Goal: Transaction & Acquisition: Purchase product/service

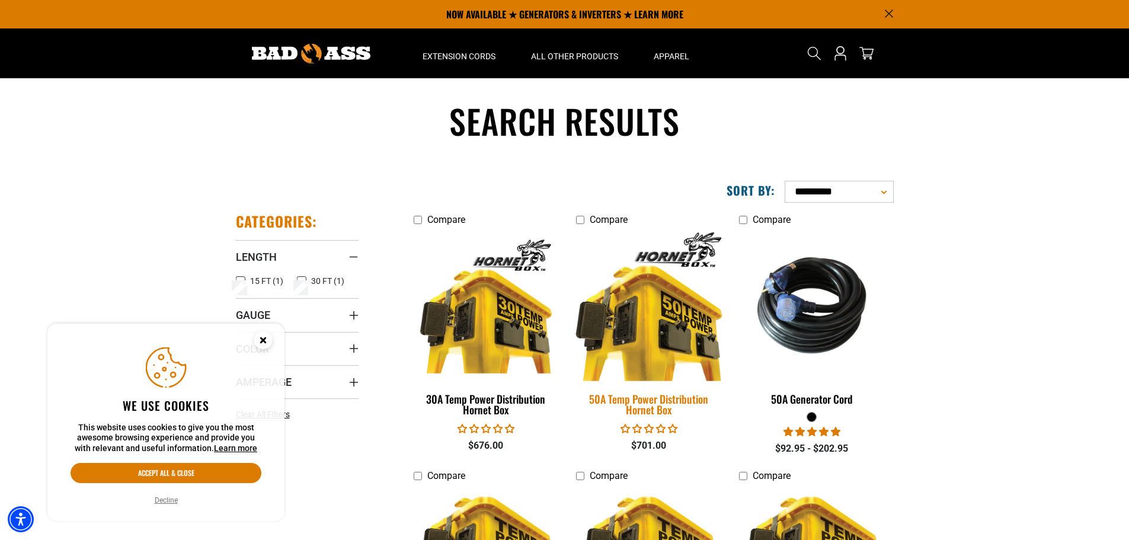
click at [662, 363] on img at bounding box center [649, 305] width 166 height 152
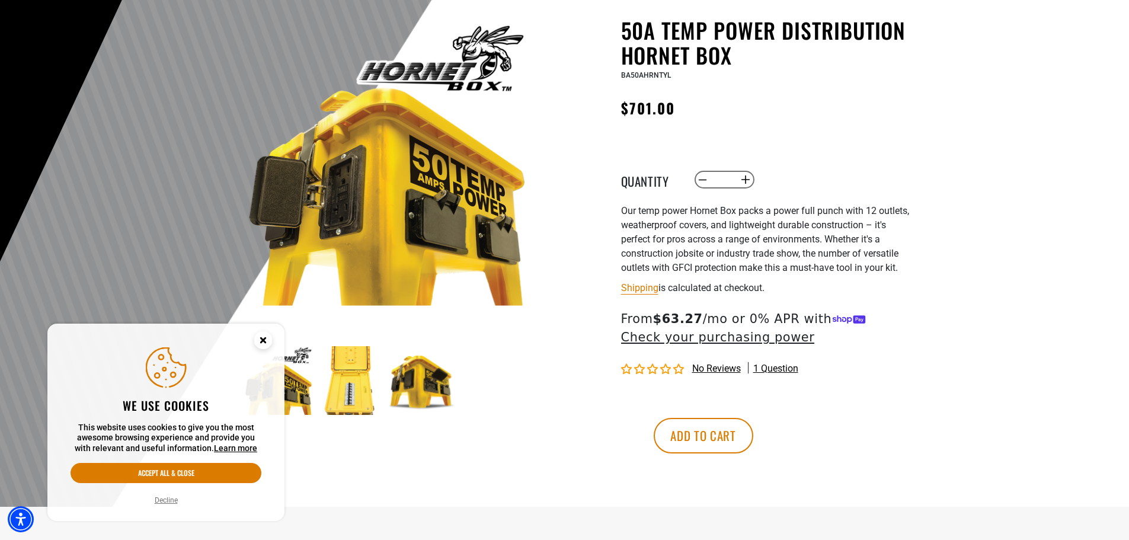
scroll to position [237, 0]
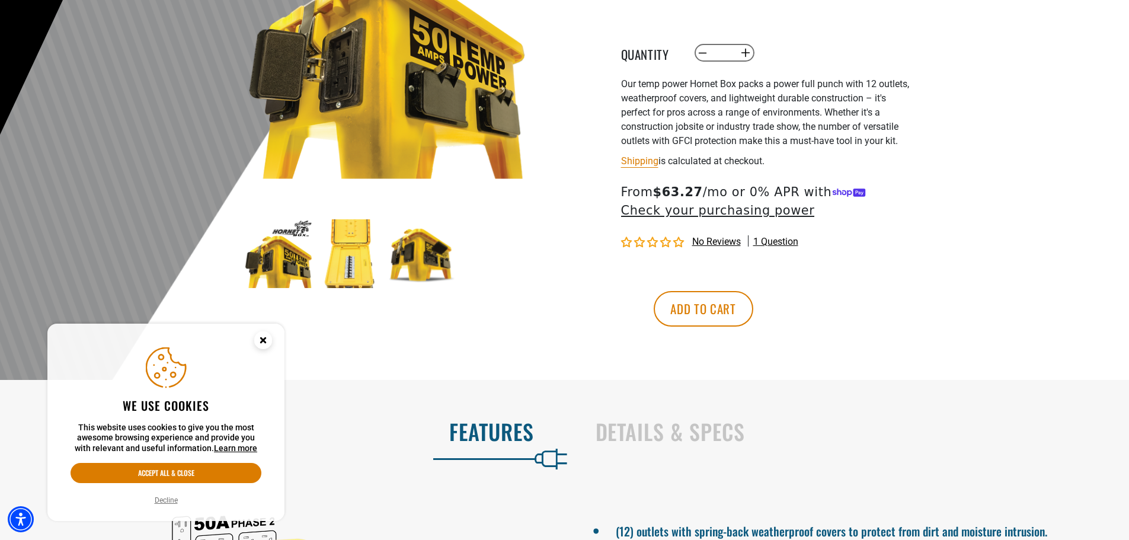
click at [344, 265] on img at bounding box center [350, 253] width 69 height 69
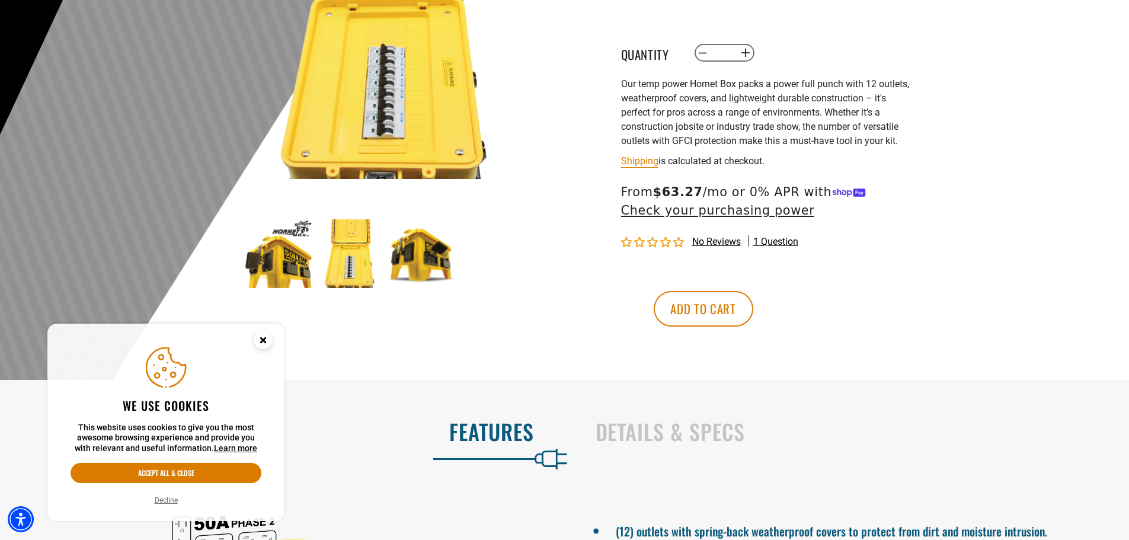
click at [428, 270] on img at bounding box center [421, 253] width 69 height 69
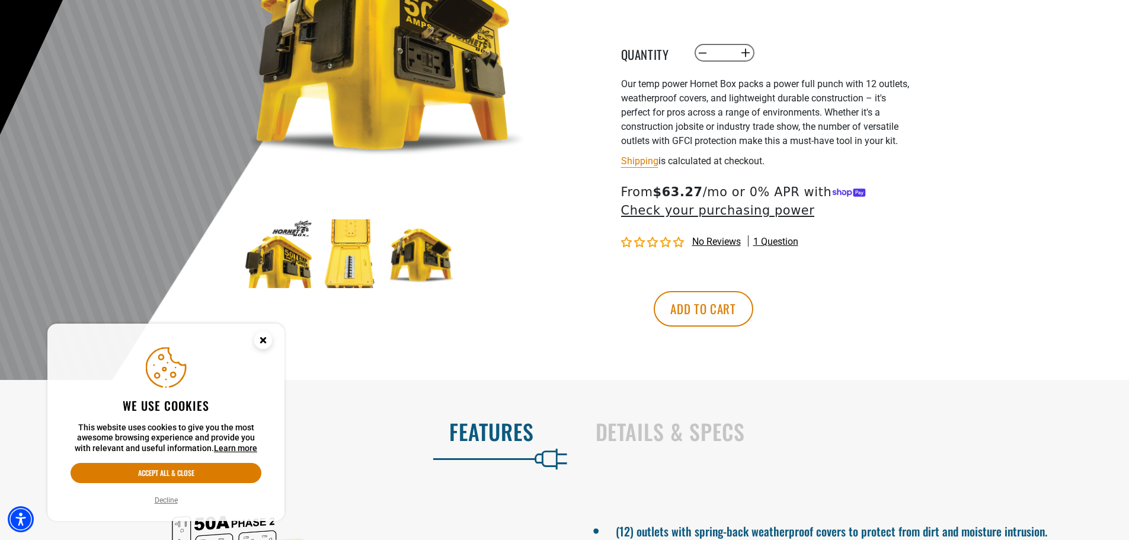
click at [305, 269] on img at bounding box center [278, 253] width 69 height 69
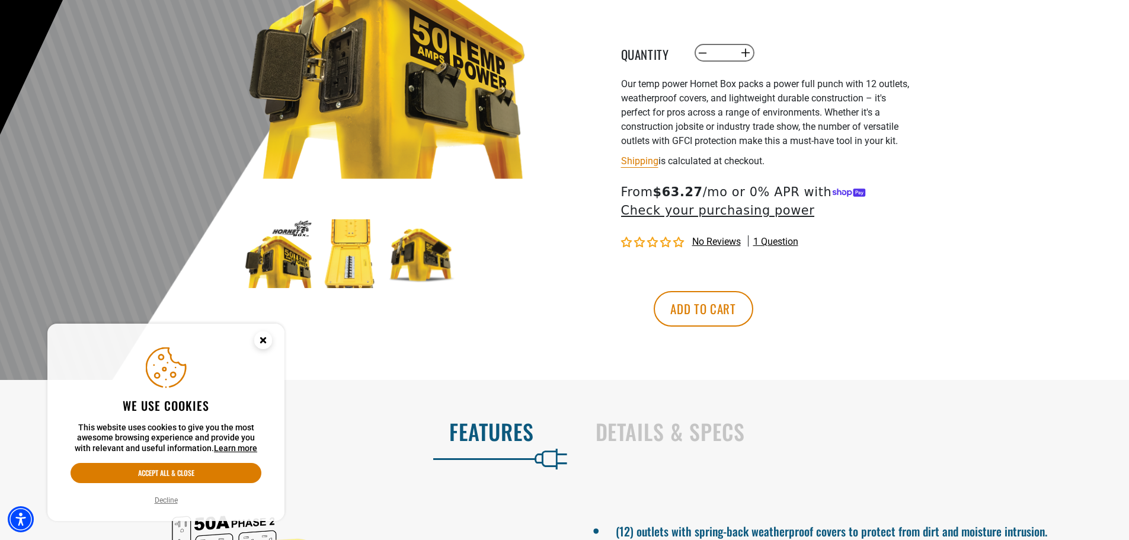
drag, startPoint x: 343, startPoint y: 276, endPoint x: 357, endPoint y: 272, distance: 14.8
click at [345, 277] on img at bounding box center [350, 253] width 69 height 69
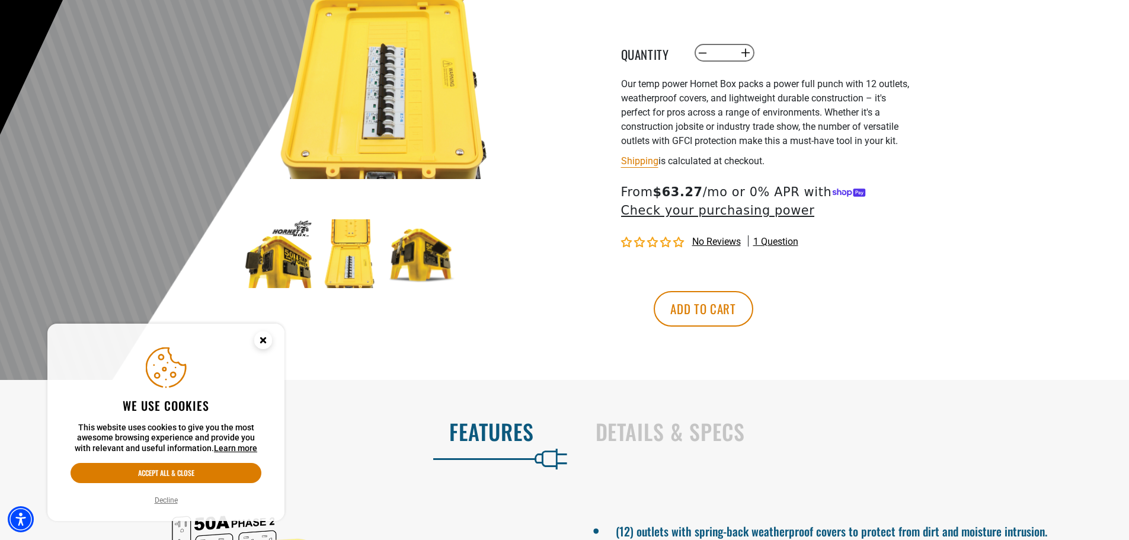
click at [415, 273] on img at bounding box center [421, 253] width 69 height 69
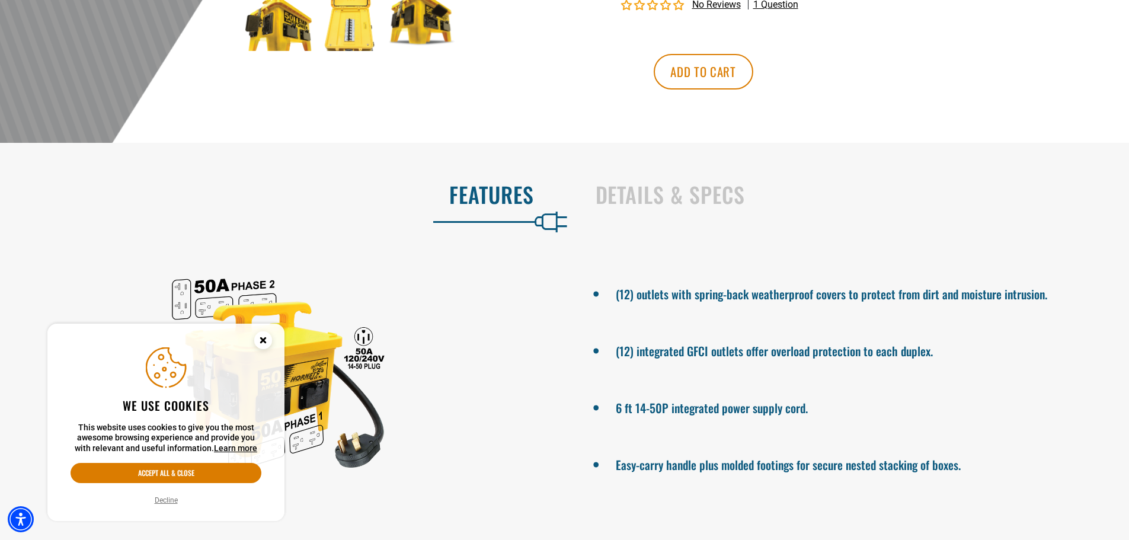
scroll to position [592, 0]
